Goal: Task Accomplishment & Management: Manage account settings

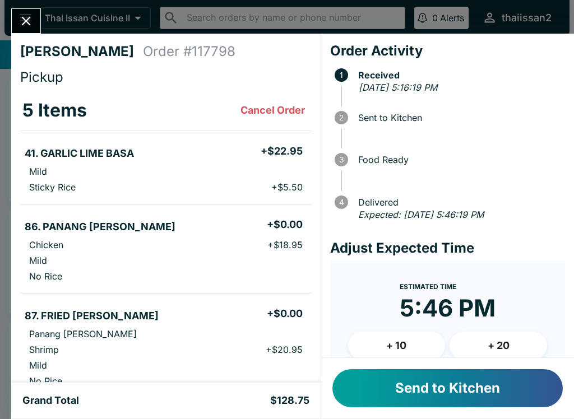
click at [465, 390] on button "Send to Kitchen" at bounding box center [447, 388] width 230 height 38
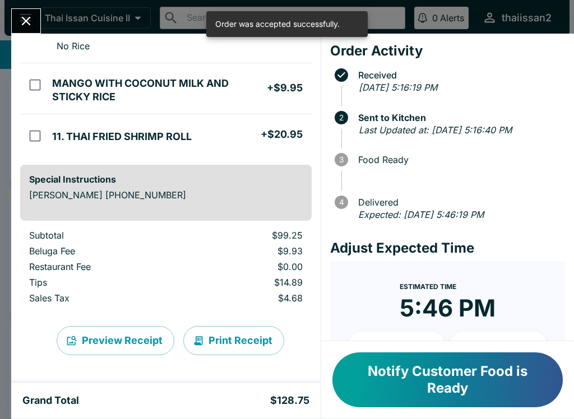
scroll to position [335, 0]
click at [255, 339] on button "Print Receipt" at bounding box center [233, 340] width 101 height 29
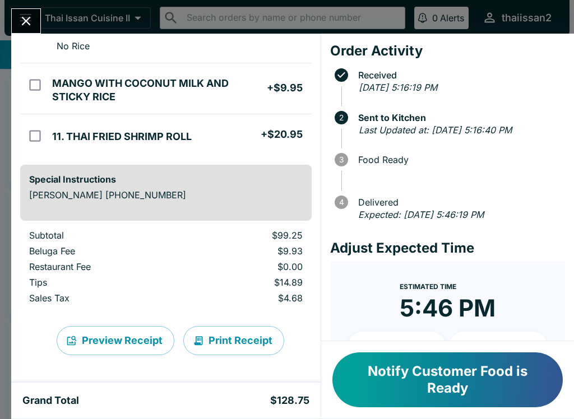
click at [466, 381] on button "Notify Customer Food is Ready" at bounding box center [447, 379] width 230 height 55
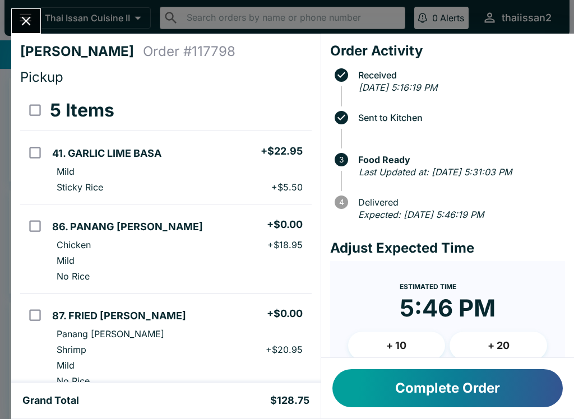
click at [40, 20] on button "Close" at bounding box center [26, 21] width 29 height 24
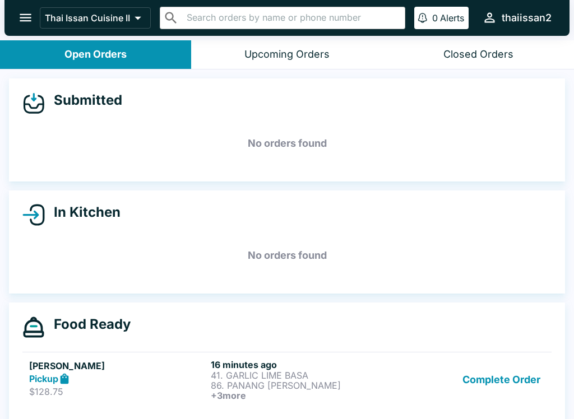
click at [352, 370] on p "41. GARLIC LIME BASA" at bounding box center [299, 375] width 177 height 10
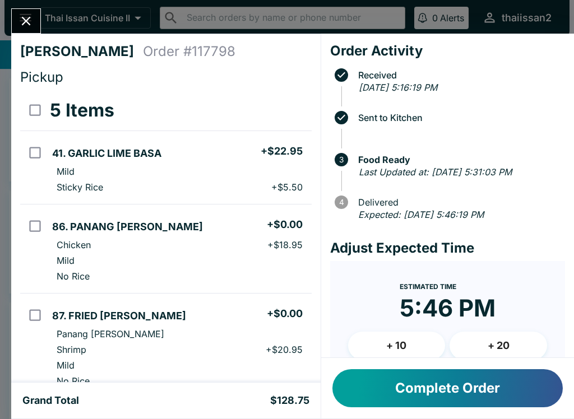
scroll to position [-2, 0]
click at [35, 20] on button "Close" at bounding box center [26, 21] width 29 height 24
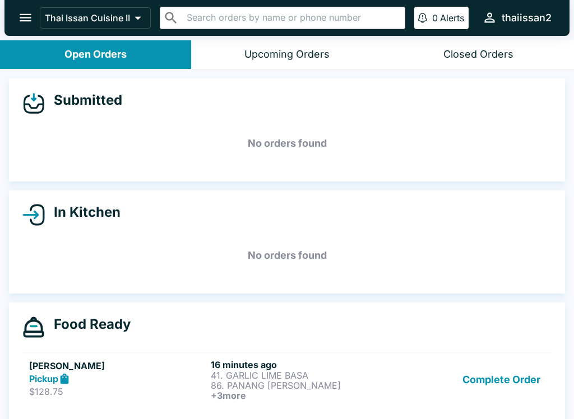
click at [513, 376] on button "Complete Order" at bounding box center [501, 379] width 87 height 41
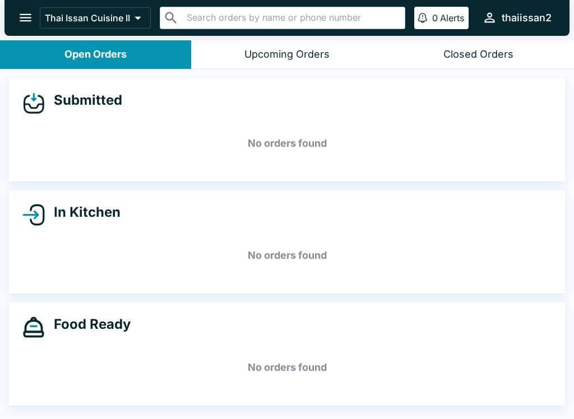
click at [33, 11] on icon "open drawer" at bounding box center [25, 17] width 15 height 15
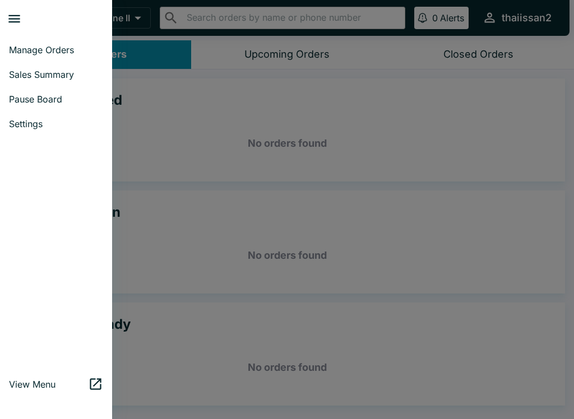
click at [48, 96] on span "Pause Board" at bounding box center [56, 99] width 94 height 11
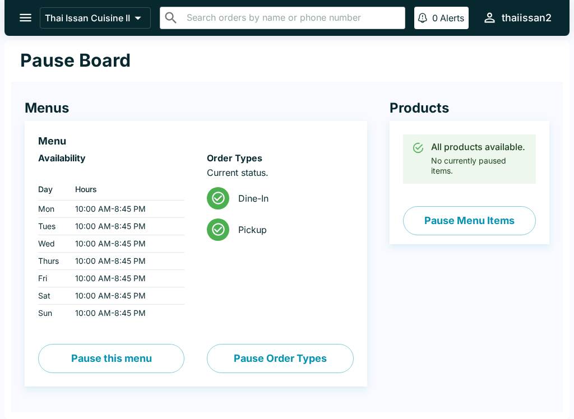
click at [496, 217] on button "Pause Menu Items" at bounding box center [469, 220] width 133 height 29
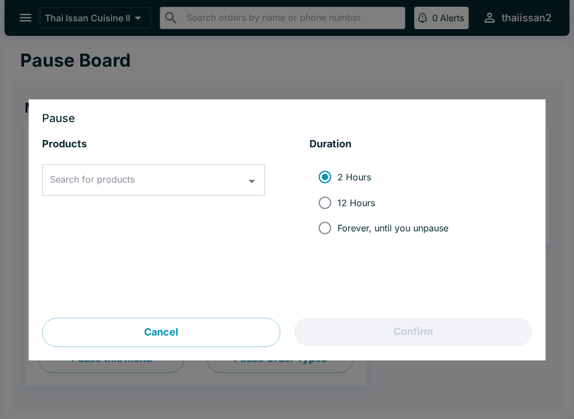
click at [334, 199] on input "12 Hours" at bounding box center [324, 202] width 25 height 25
radio input "true"
click at [230, 171] on input "Search for products" at bounding box center [144, 180] width 195 height 21
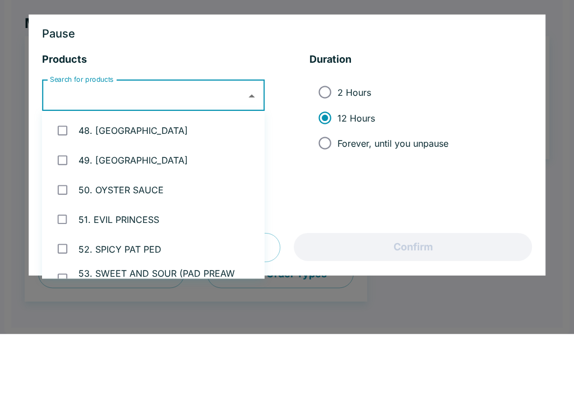
click at [477, 160] on li "2 Hours 12 Hours Forever, until you unpause" at bounding box center [420, 202] width 222 height 85
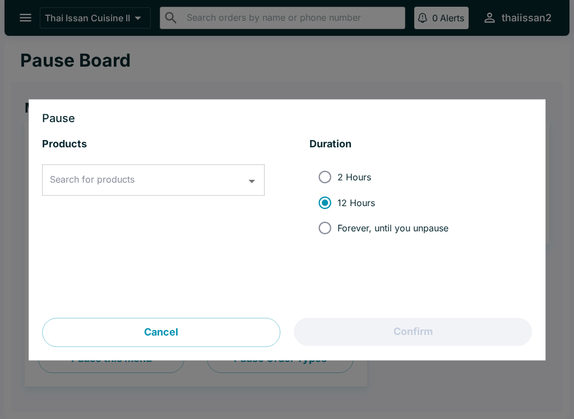
click at [430, 338] on div "Cancel Confirm" at bounding box center [287, 332] width 490 height 29
click at [118, 75] on div at bounding box center [287, 209] width 574 height 419
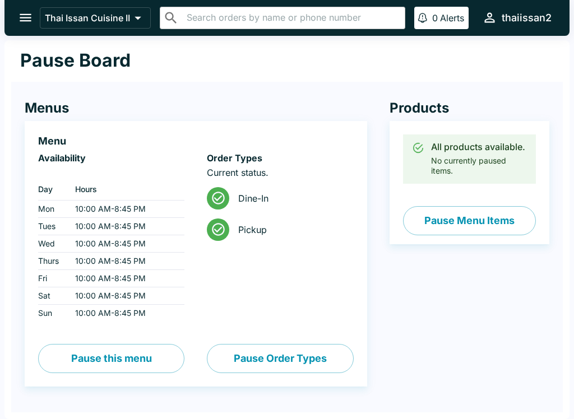
click at [146, 353] on button "Pause this menu" at bounding box center [111, 358] width 146 height 29
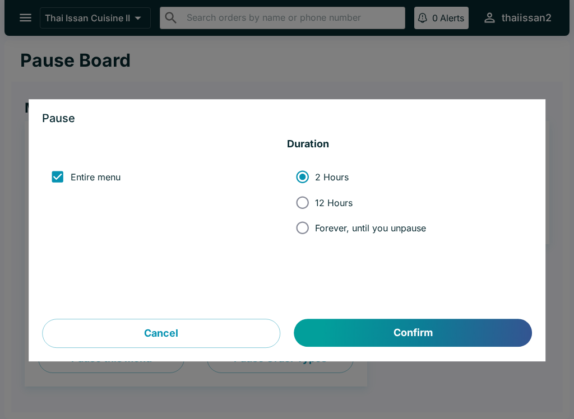
click at [303, 203] on input "12 Hours" at bounding box center [302, 202] width 25 height 25
radio input "true"
click at [427, 328] on button "Confirm" at bounding box center [412, 333] width 237 height 28
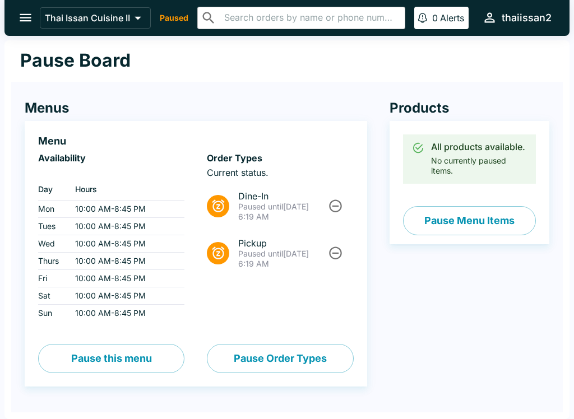
click at [25, 6] on button "open drawer" at bounding box center [25, 17] width 29 height 29
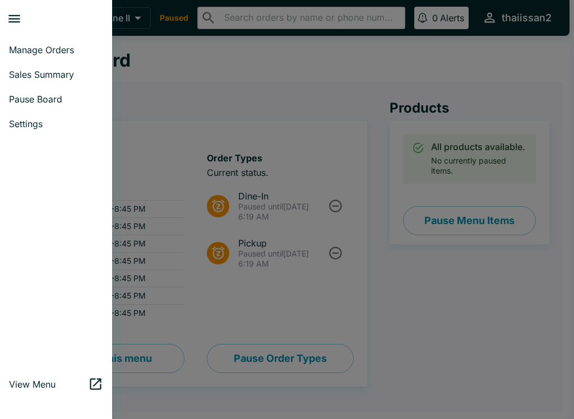
click at [12, 20] on icon "close drawer" at bounding box center [14, 18] width 15 height 15
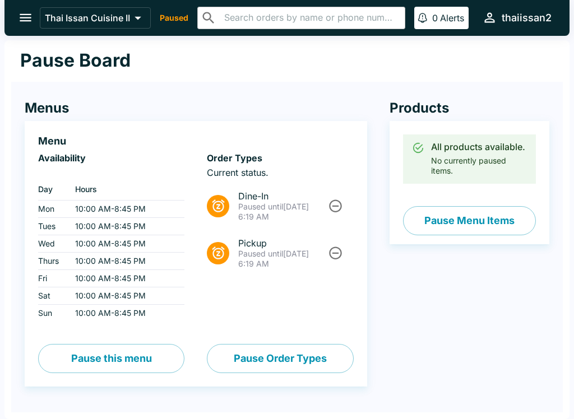
click at [130, 349] on button "Pause this menu" at bounding box center [111, 358] width 146 height 29
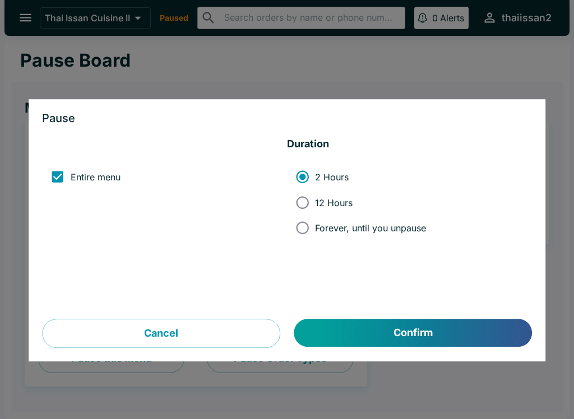
click at [324, 197] on span "12 Hours" at bounding box center [334, 202] width 38 height 11
click at [315, 197] on input "12 Hours" at bounding box center [302, 202] width 25 height 25
radio input "true"
click at [389, 329] on button "Confirm" at bounding box center [412, 333] width 237 height 28
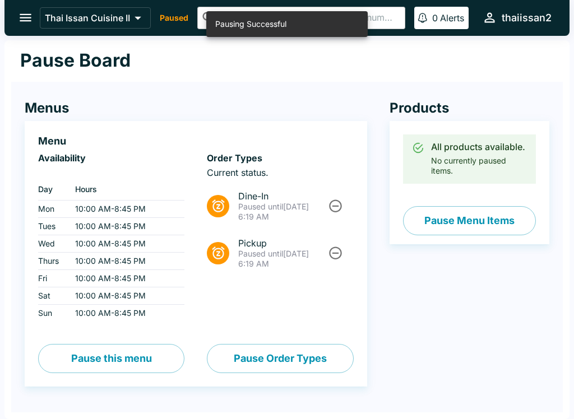
click at [24, 20] on icon "open drawer" at bounding box center [25, 17] width 15 height 15
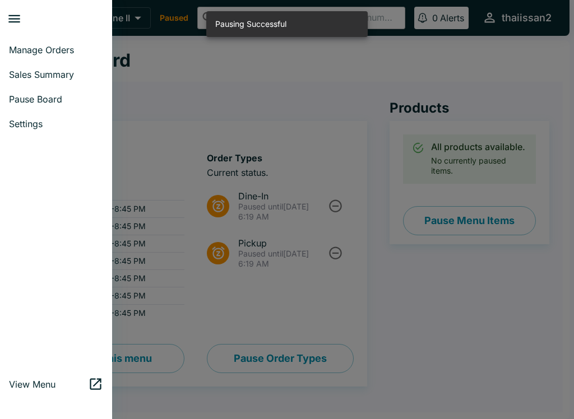
click at [59, 53] on span "Manage Orders" at bounding box center [56, 49] width 94 height 11
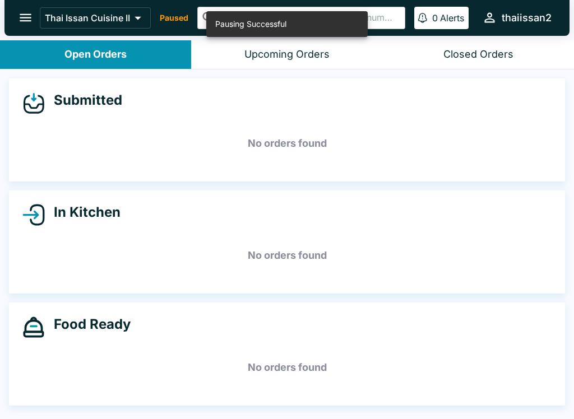
click at [521, 10] on button "thaiissan2" at bounding box center [516, 18] width 78 height 24
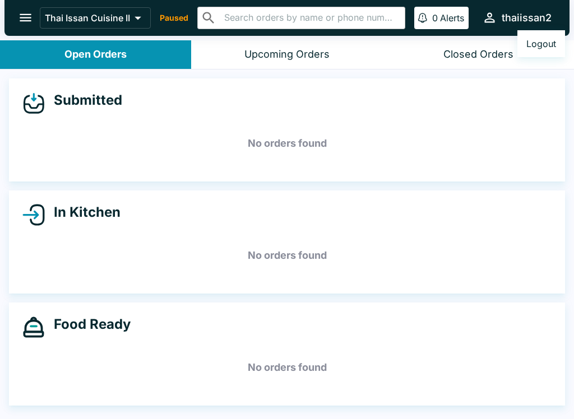
click at [24, 18] on div at bounding box center [287, 209] width 574 height 419
click at [27, 18] on icon "open drawer" at bounding box center [26, 18] width 12 height 8
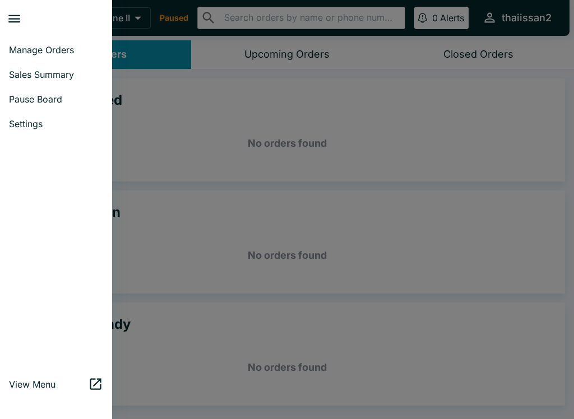
click at [39, 123] on span "Settings" at bounding box center [56, 123] width 94 height 11
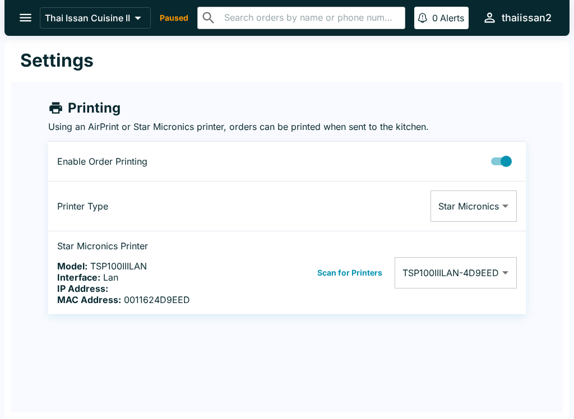
click at [22, 19] on icon "open drawer" at bounding box center [25, 17] width 15 height 15
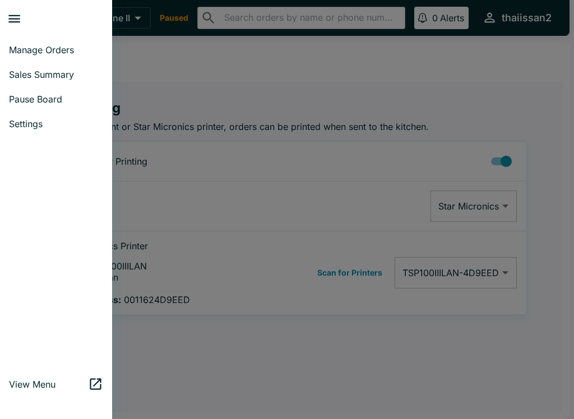
click at [62, 96] on span "Pause Board" at bounding box center [56, 99] width 94 height 11
